Goal: Task Accomplishment & Management: Use online tool/utility

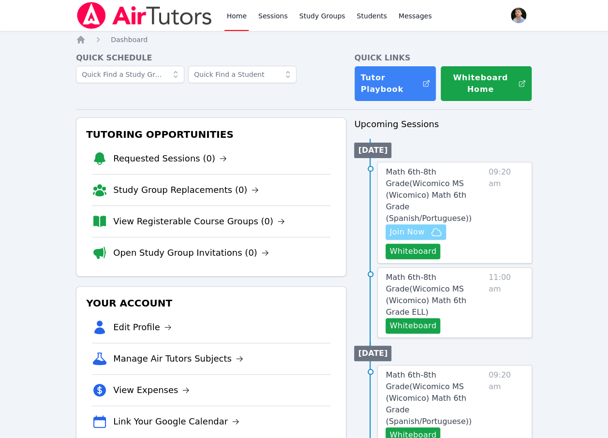
click at [417, 226] on span "Join Now" at bounding box center [406, 232] width 35 height 12
click at [326, 12] on link "Study Groups" at bounding box center [323, 15] width 50 height 31
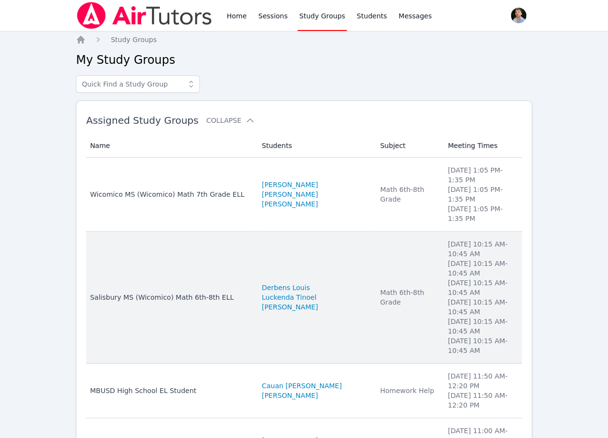
scroll to position [141, 0]
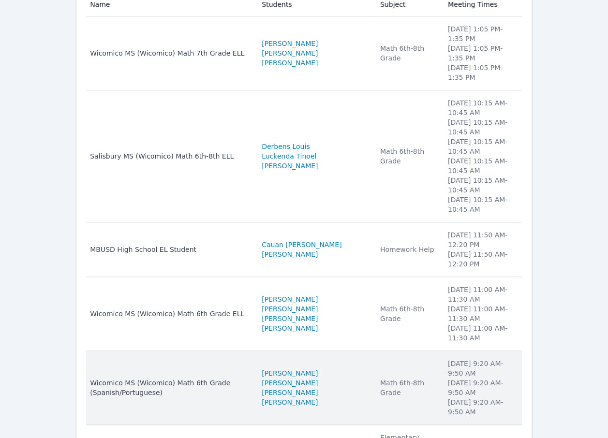
click at [483, 359] on li "Tuesday 9:20 AM - 9:50 AM" at bounding box center [482, 368] width 68 height 19
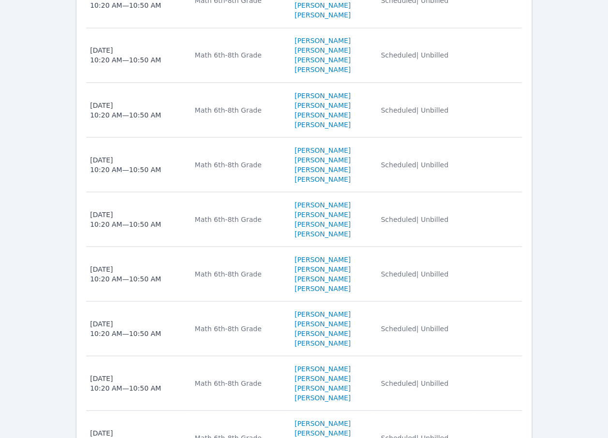
scroll to position [879, 0]
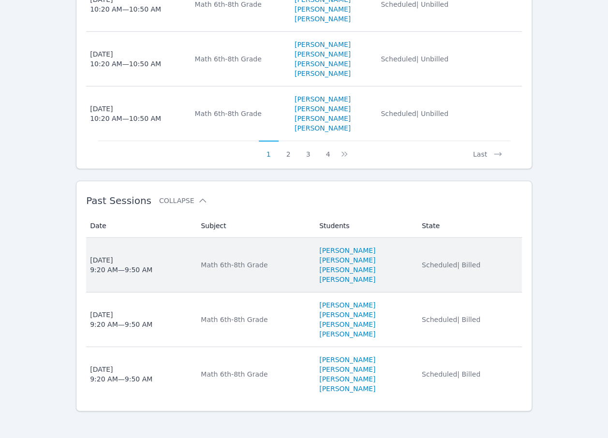
click at [472, 265] on span "Scheduled | Billed" at bounding box center [451, 265] width 59 height 8
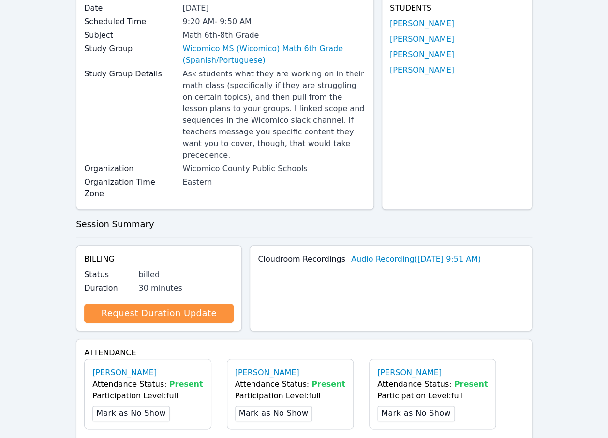
scroll to position [35, 0]
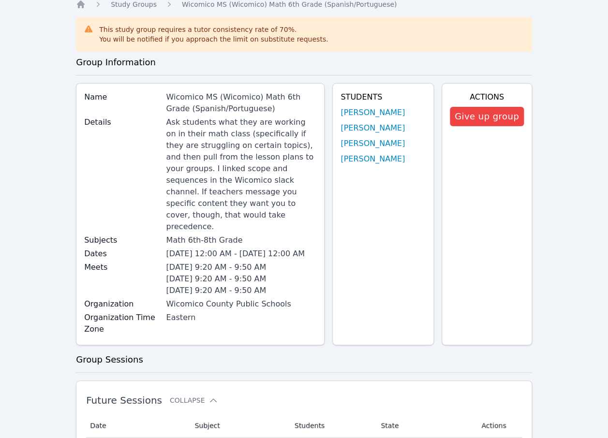
scroll to position [879, 0]
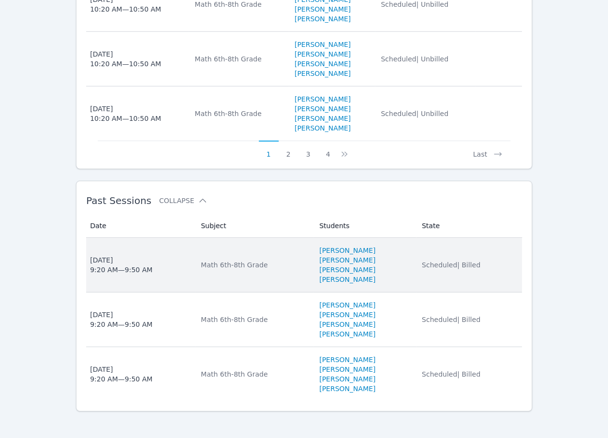
click at [414, 282] on td "Students Michelle Argueta Turcios Deysi Duarte-Sanchez Ashelly Bontempo Dionisi…" at bounding box center [365, 265] width 103 height 55
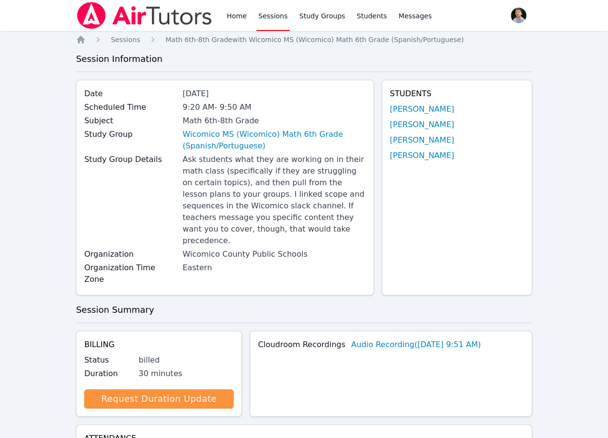
scroll to position [383, 0]
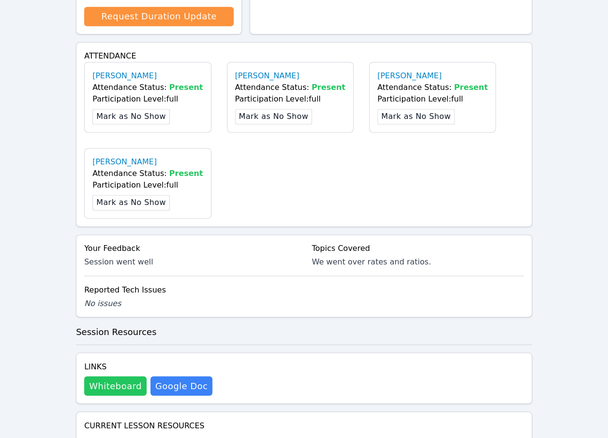
click at [112, 376] on button "Whiteboard" at bounding box center [115, 385] width 62 height 19
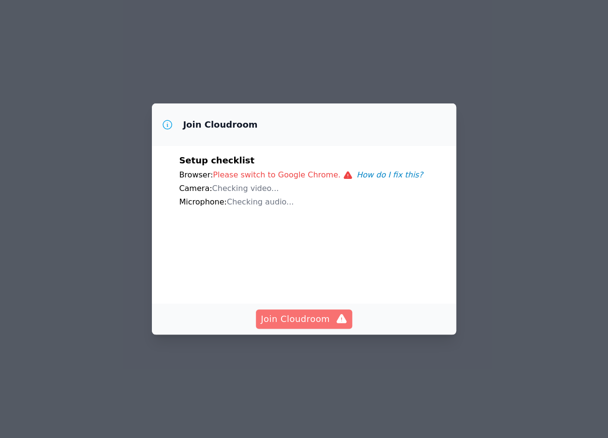
click at [336, 325] on icon "button" at bounding box center [342, 320] width 12 height 12
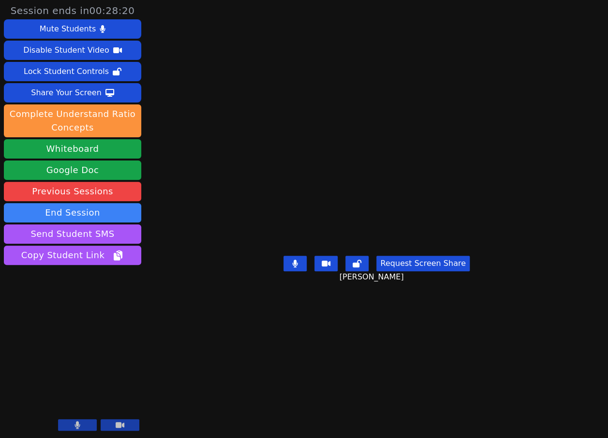
click at [126, 435] on aside "Session ends in 00:28:20 Mute Students Disable Student Video Lock Student Contr…" at bounding box center [72, 219] width 145 height 438
click at [125, 425] on button at bounding box center [120, 425] width 39 height 12
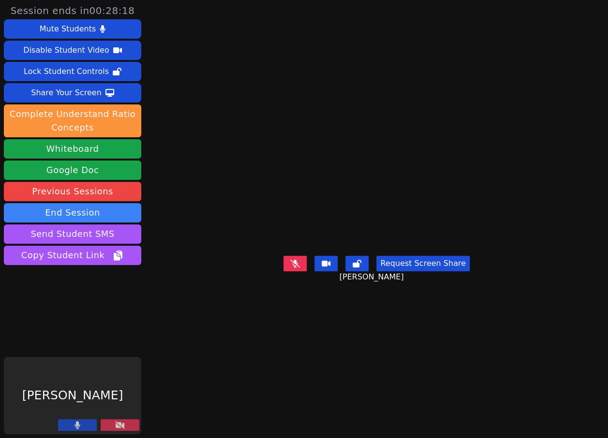
click at [67, 421] on button at bounding box center [77, 425] width 39 height 12
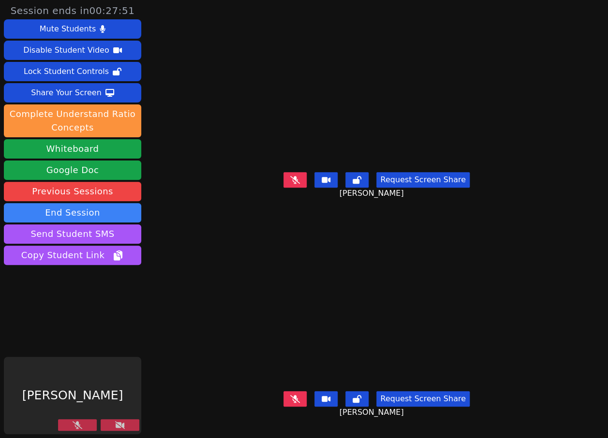
click at [117, 426] on icon at bounding box center [120, 425] width 10 height 8
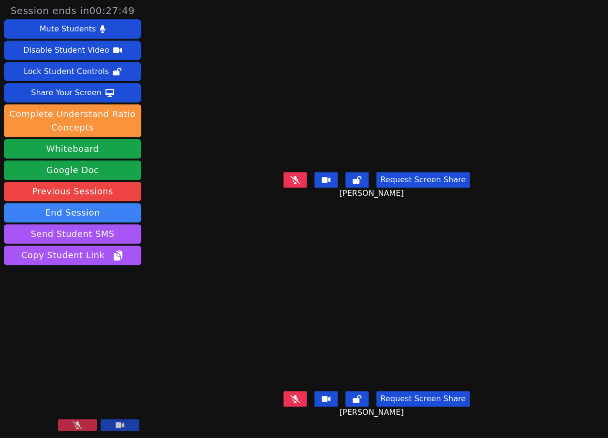
click at [86, 427] on button at bounding box center [77, 425] width 39 height 12
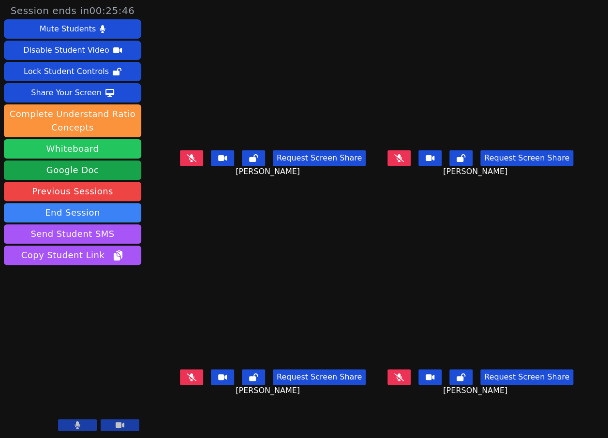
click at [99, 149] on button "Whiteboard" at bounding box center [72, 148] width 137 height 19
click at [127, 426] on button at bounding box center [120, 425] width 39 height 12
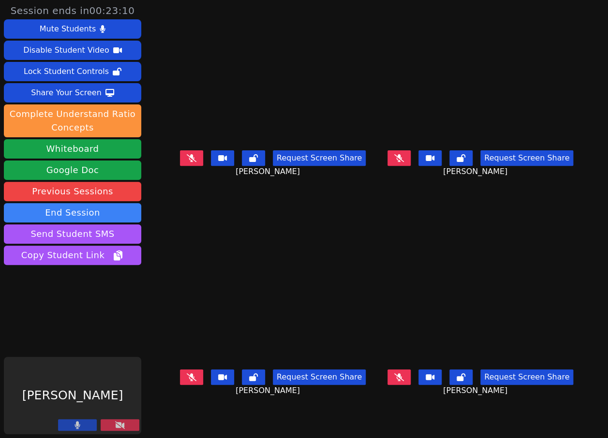
click at [78, 426] on icon at bounding box center [77, 425] width 5 height 8
click at [122, 424] on icon at bounding box center [120, 425] width 10 height 8
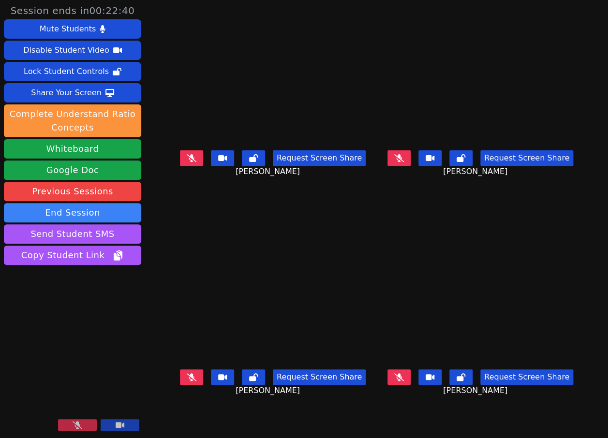
click at [70, 421] on button at bounding box center [77, 425] width 39 height 12
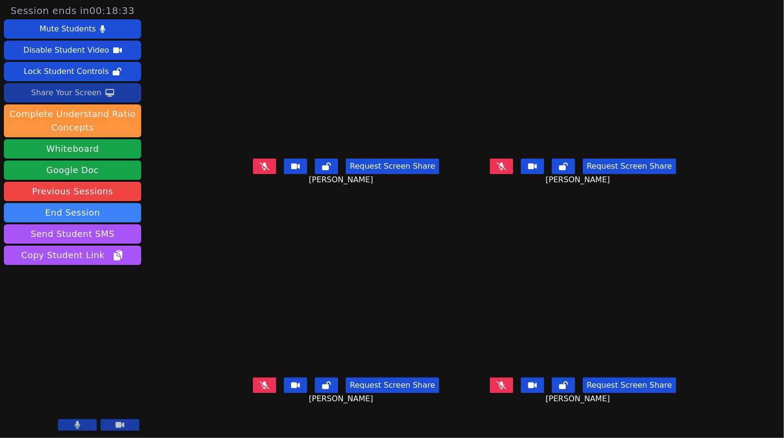
click at [119, 100] on button "Share Your Screen" at bounding box center [72, 92] width 137 height 19
click at [114, 94] on button "Share Your Screen" at bounding box center [72, 92] width 137 height 19
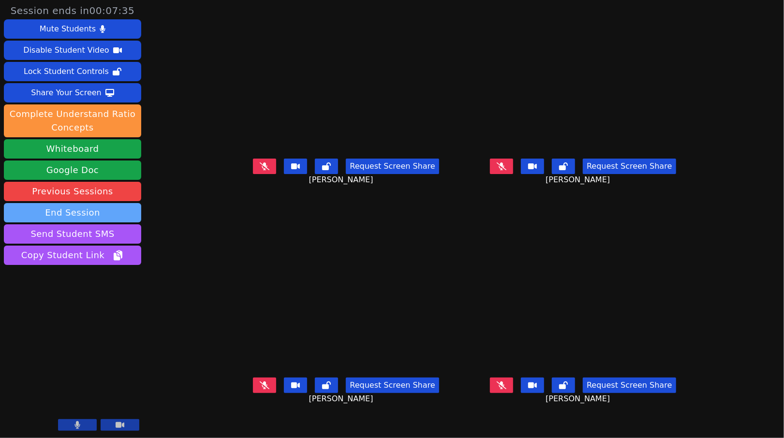
click at [92, 212] on button "End Session" at bounding box center [72, 212] width 137 height 19
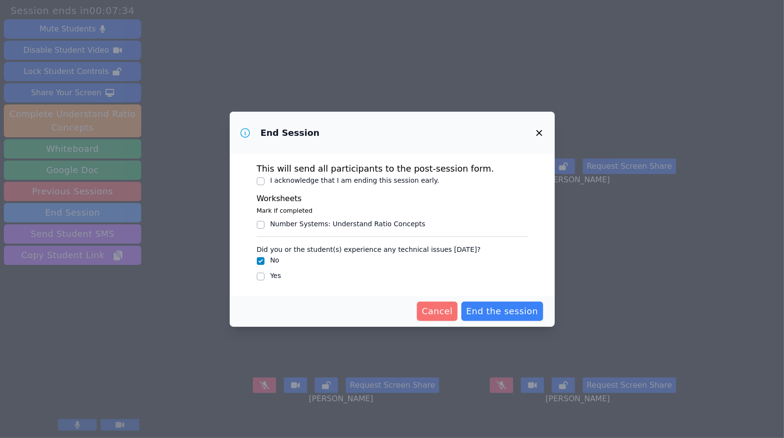
click at [446, 314] on span "Cancel" at bounding box center [437, 312] width 31 height 14
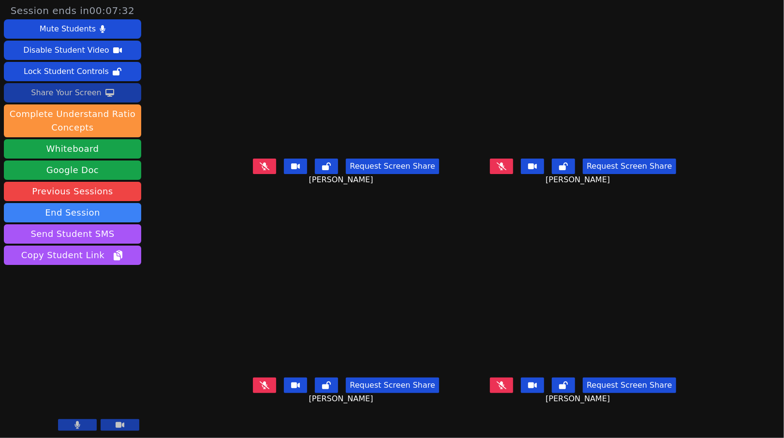
click at [117, 100] on button "Share Your Screen" at bounding box center [72, 92] width 137 height 19
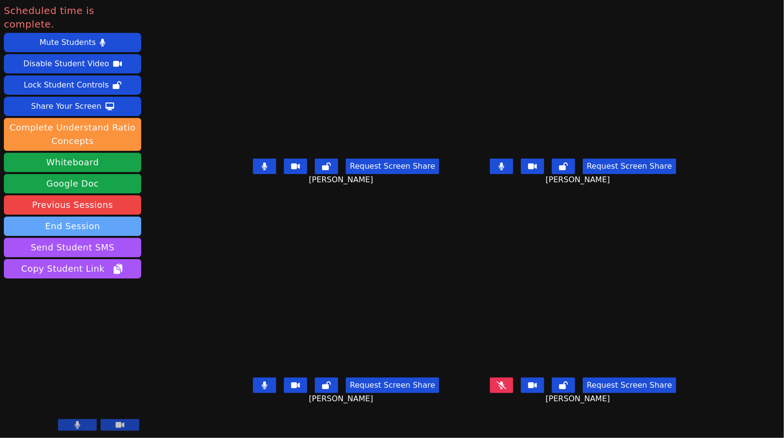
click at [109, 217] on button "End Session" at bounding box center [72, 226] width 137 height 19
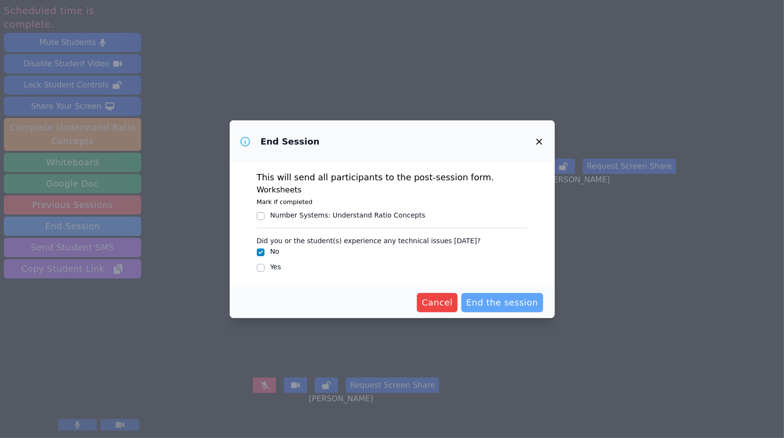
click at [486, 295] on button "End the session" at bounding box center [503, 302] width 82 height 19
